Goal: Task Accomplishment & Management: Manage account settings

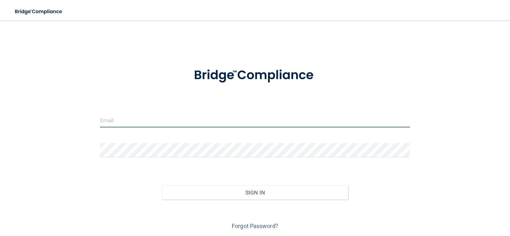
click at [174, 122] on input "email" at bounding box center [255, 120] width 310 height 14
type input "[EMAIL_ADDRESS][DOMAIN_NAME]"
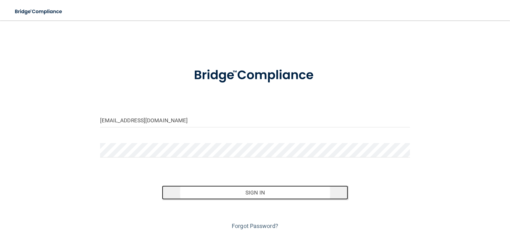
click at [255, 192] on button "Sign In" at bounding box center [255, 192] width 186 height 14
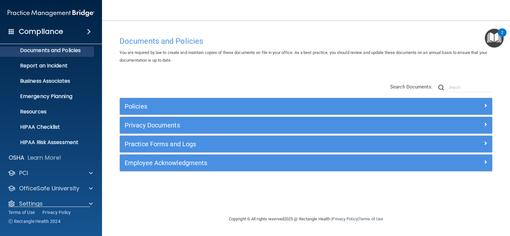
scroll to position [29, 0]
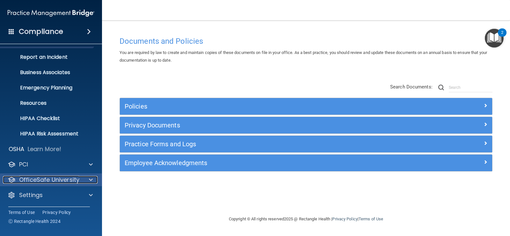
click at [80, 179] on div "OfficeSafe University" at bounding box center [42, 180] width 79 height 8
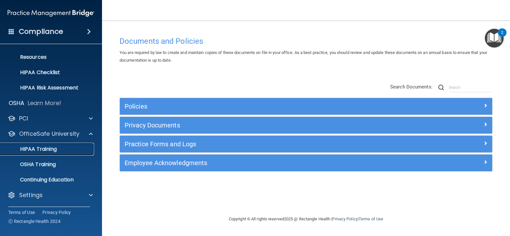
click at [45, 150] on p "HIPAA Training" at bounding box center [30, 149] width 53 height 6
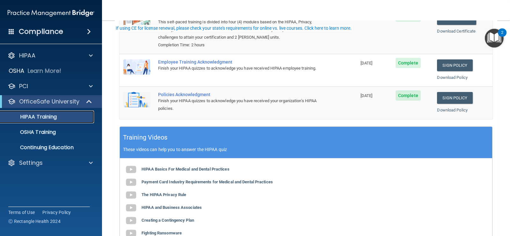
scroll to position [115, 0]
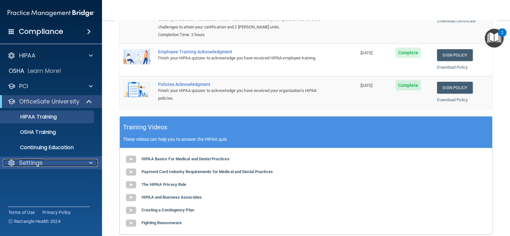
click at [35, 161] on p "Settings" at bounding box center [31, 163] width 24 height 8
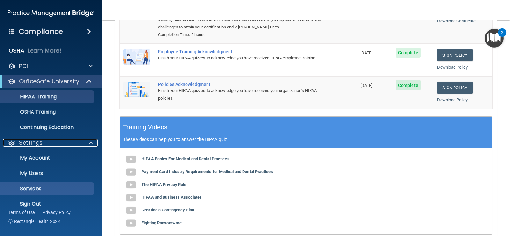
scroll to position [29, 0]
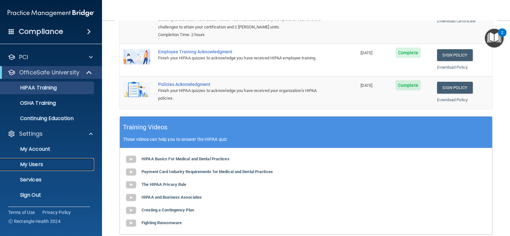
click at [35, 163] on p "My Users" at bounding box center [47, 164] width 87 height 6
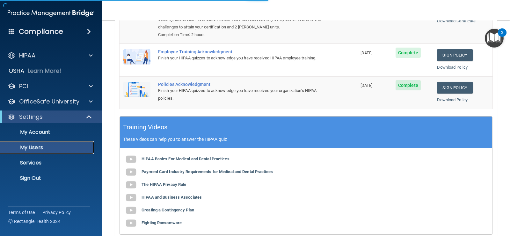
select select "20"
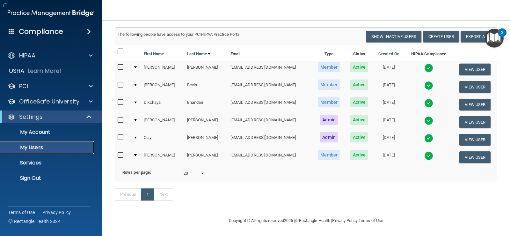
scroll to position [37, 0]
click at [424, 86] on img at bounding box center [428, 85] width 9 height 9
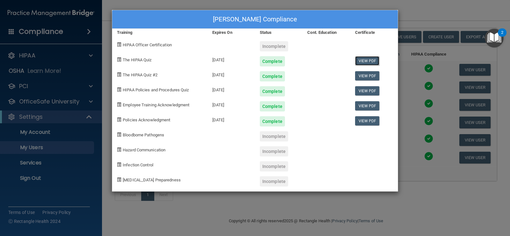
click at [368, 60] on link "View PDF" at bounding box center [367, 60] width 25 height 9
click at [364, 76] on link "View PDF" at bounding box center [367, 75] width 25 height 9
click at [372, 91] on link "View PDF" at bounding box center [367, 90] width 25 height 9
click at [365, 106] on link "View PDF" at bounding box center [367, 105] width 25 height 9
click at [374, 120] on link "View PDF" at bounding box center [367, 120] width 25 height 9
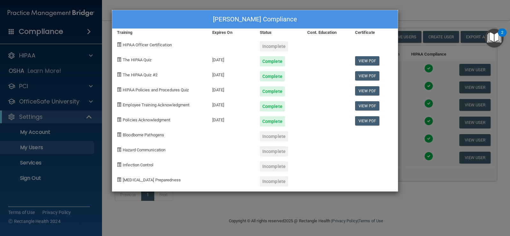
drag, startPoint x: 442, startPoint y: 208, endPoint x: 411, endPoint y: 234, distance: 40.5
click at [441, 213] on div "[PERSON_NAME] Compliance Training Expires On Status Cont. Education Certificate…" at bounding box center [255, 118] width 510 height 236
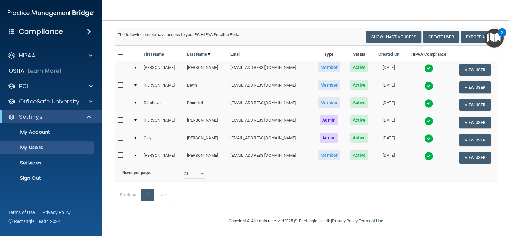
click at [424, 84] on img at bounding box center [428, 85] width 9 height 9
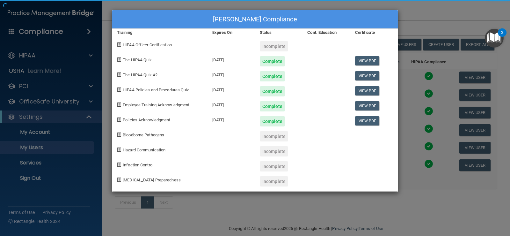
click at [421, 94] on div "[PERSON_NAME] Compliance Training Expires On Status Cont. Education Certificate…" at bounding box center [255, 118] width 510 height 236
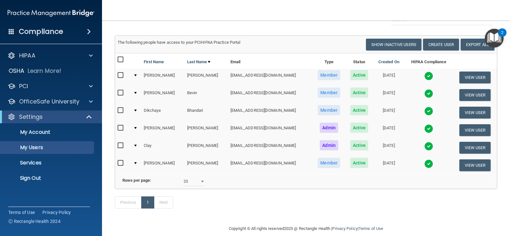
click at [424, 95] on img at bounding box center [428, 93] width 9 height 9
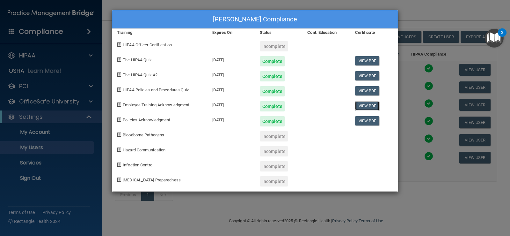
click at [377, 107] on link "View PDF" at bounding box center [367, 105] width 25 height 9
click at [369, 123] on link "View PDF" at bounding box center [367, 120] width 25 height 9
click at [235, 228] on div "[PERSON_NAME] Compliance Training Expires On Status Cont. Education Certificate…" at bounding box center [255, 118] width 510 height 236
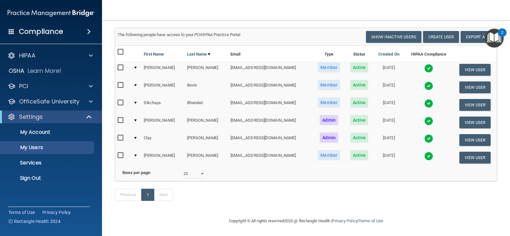
scroll to position [0, 0]
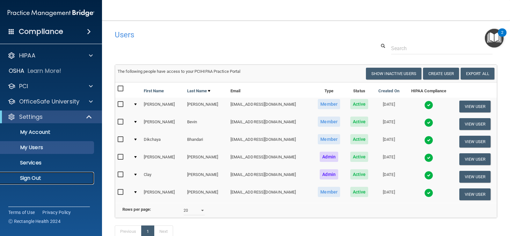
click at [35, 180] on p "Sign Out" at bounding box center [47, 178] width 87 height 6
